Goal: Task Accomplishment & Management: Manage account settings

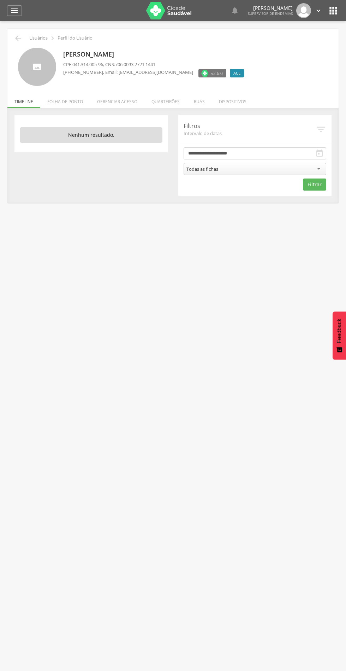
click at [167, 100] on li "Quarteirões" at bounding box center [166, 100] width 42 height 17
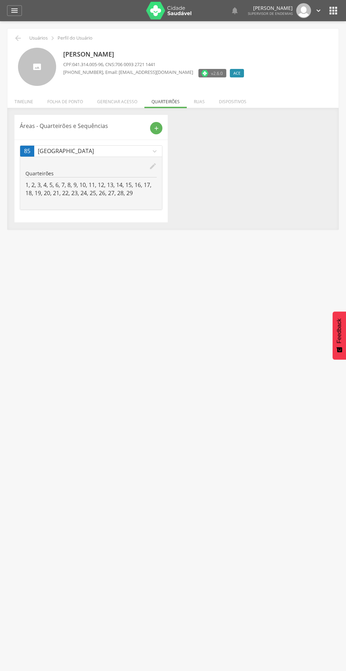
click at [112, 166] on div "edit" at bounding box center [90, 166] width 131 height 8
click at [156, 128] on icon "add" at bounding box center [156, 128] width 6 height 6
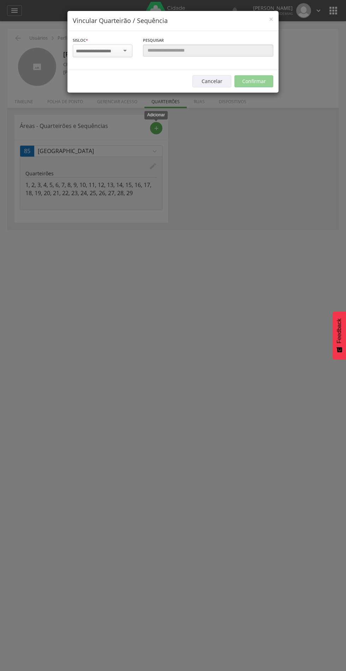
click at [106, 50] on input "select-one" at bounding box center [98, 51] width 45 height 6
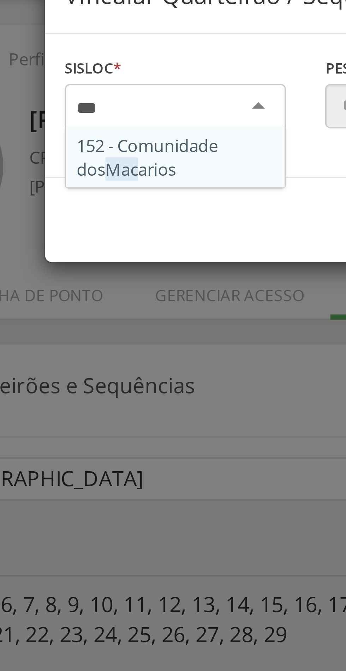
type input "****"
click at [111, 65] on div "Sisloc * 152 - Comunidade dos Maca rios [GEOGRAPHIC_DATA] a localidade" at bounding box center [103, 50] width 70 height 28
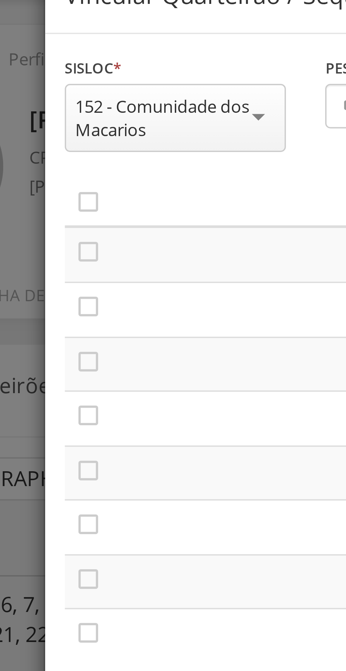
click at [79, 78] on icon "" at bounding box center [79, 76] width 7 height 7
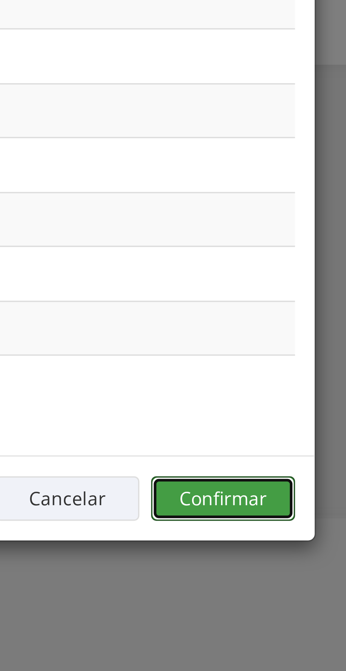
click at [260, 224] on button "Confirmar" at bounding box center [254, 225] width 39 height 12
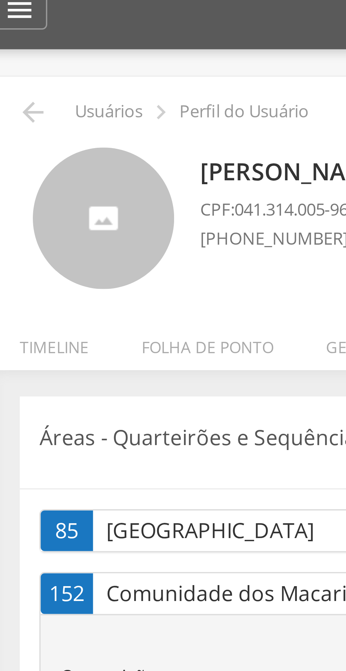
click at [16, 35] on icon "" at bounding box center [18, 38] width 8 height 8
